Goal: Find specific page/section: Find specific page/section

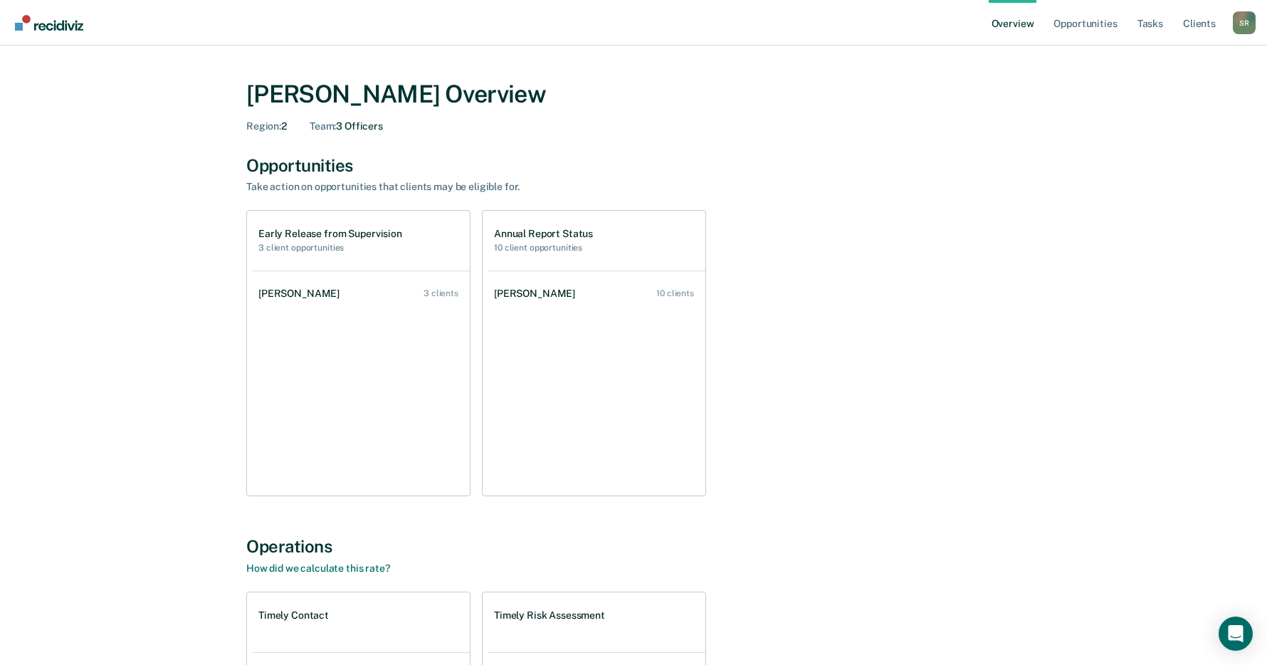
click at [1060, 440] on div "Stephanie Roberts Overview Region : 2 Team : 3 Officers Opportunities Take acti…" at bounding box center [633, 484] width 854 height 843
click at [929, 372] on div "Early Release from Supervision 3 client opportunities Lilian Doh 3 clients Annu…" at bounding box center [633, 353] width 774 height 286
click at [806, 391] on div "Early Release from Supervision 3 client opportunities Lilian Doh 3 clients Annu…" at bounding box center [633, 353] width 774 height 286
click at [1006, 28] on link "Overview" at bounding box center [1012, 23] width 48 height 46
click at [1145, 29] on link "Tasks" at bounding box center [1149, 23] width 31 height 46
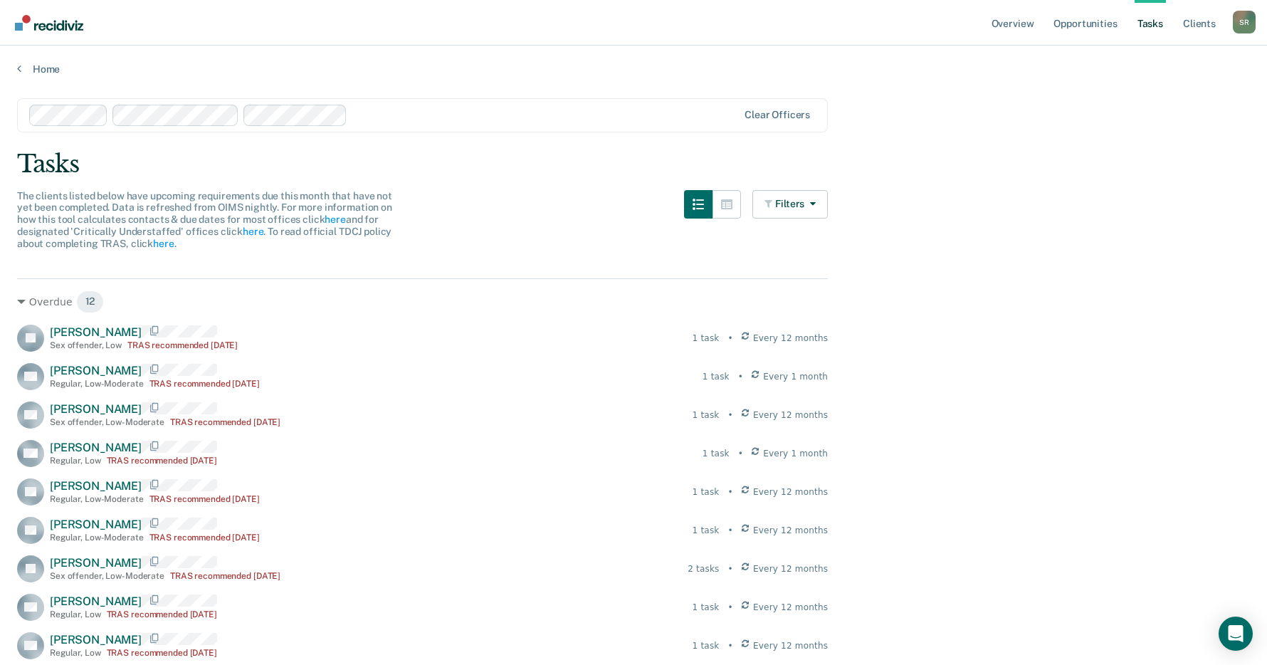
click at [416, 119] on div at bounding box center [545, 115] width 384 height 16
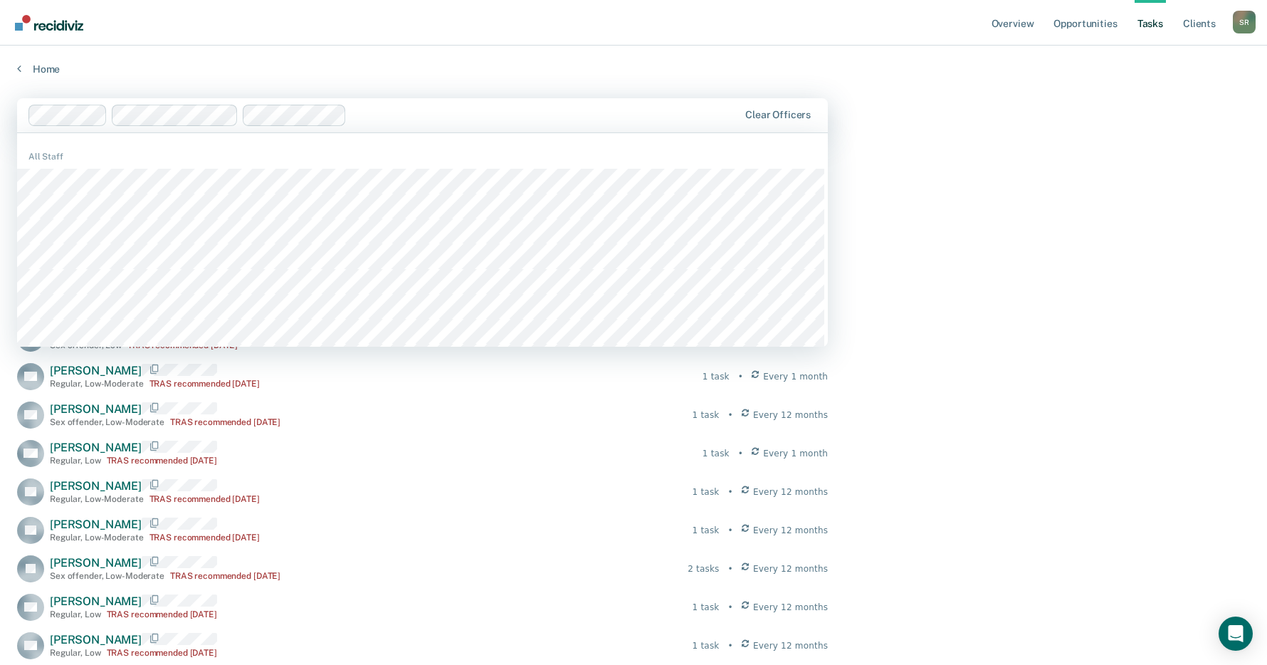
click at [408, 120] on div at bounding box center [545, 115] width 386 height 16
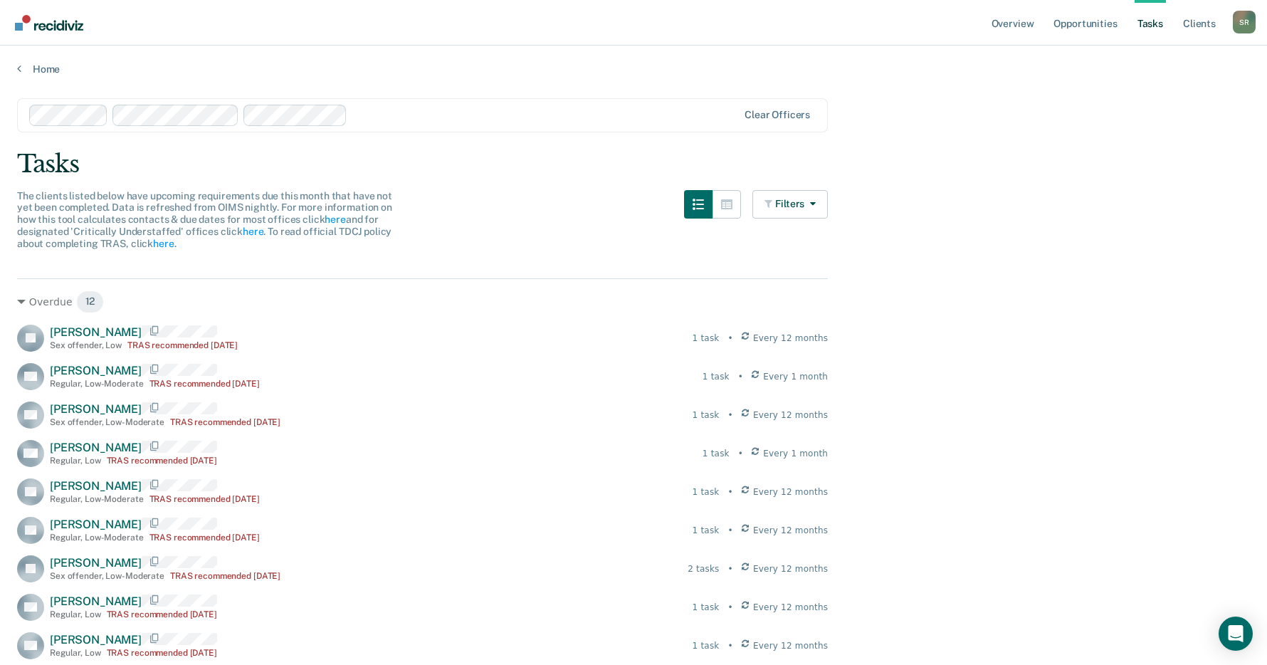
click at [366, 116] on div at bounding box center [545, 115] width 384 height 16
click at [1117, 154] on div "Tasks" at bounding box center [633, 163] width 1233 height 29
